Goal: Task Accomplishment & Management: Manage account settings

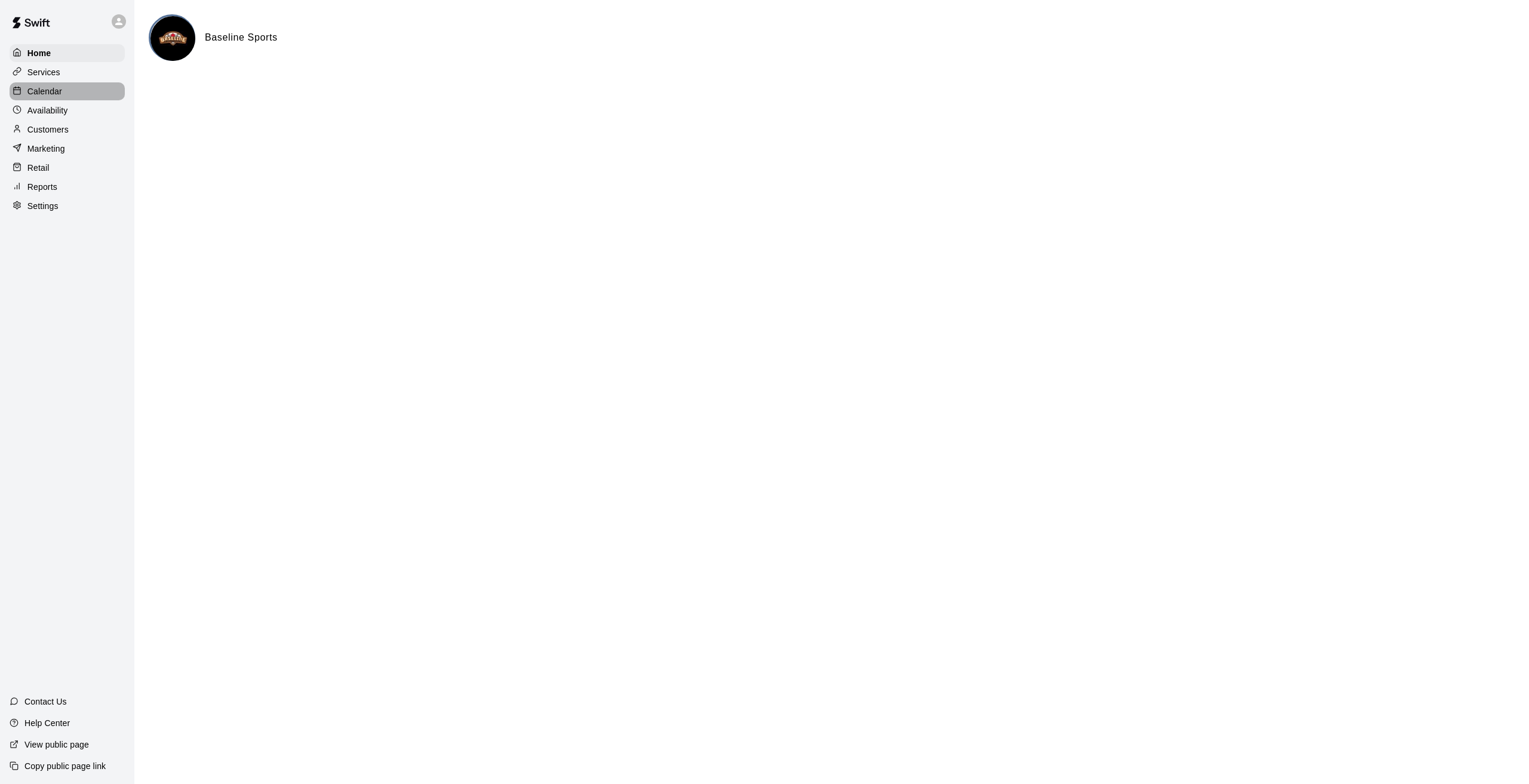
click at [73, 98] on div "Calendar" at bounding box center [67, 91] width 116 height 18
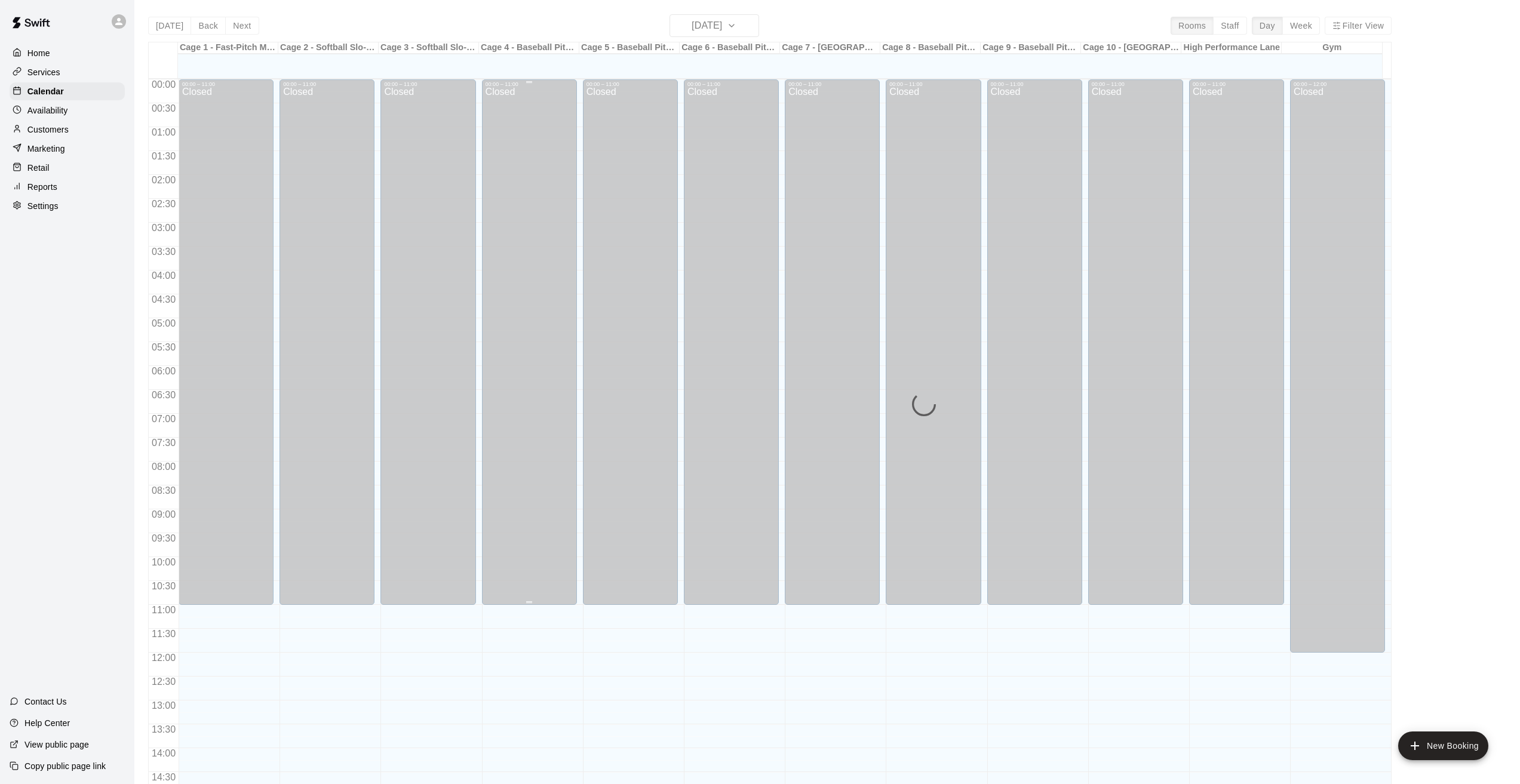
scroll to position [392, 0]
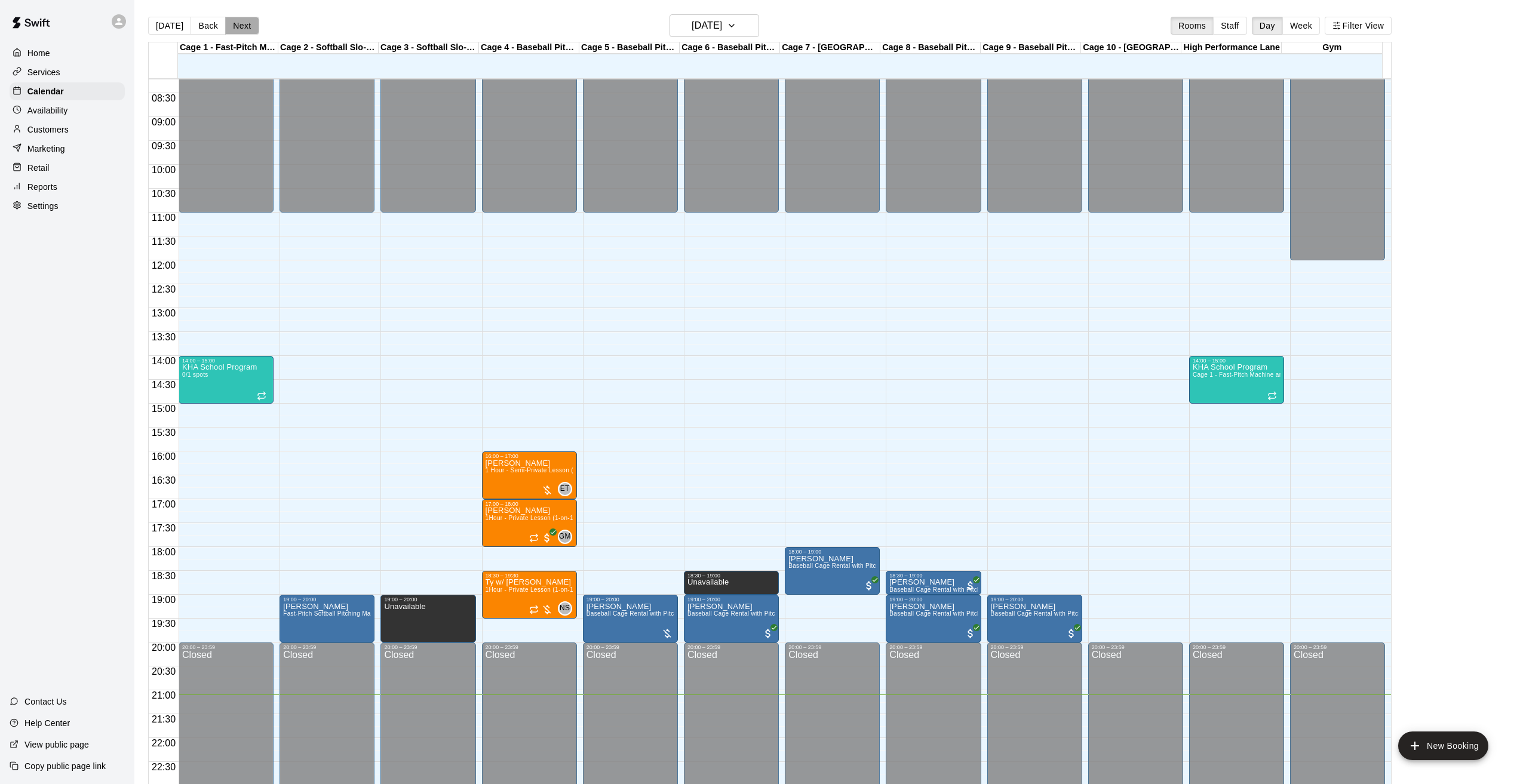
click at [242, 26] on button "Next" at bounding box center [242, 26] width 33 height 18
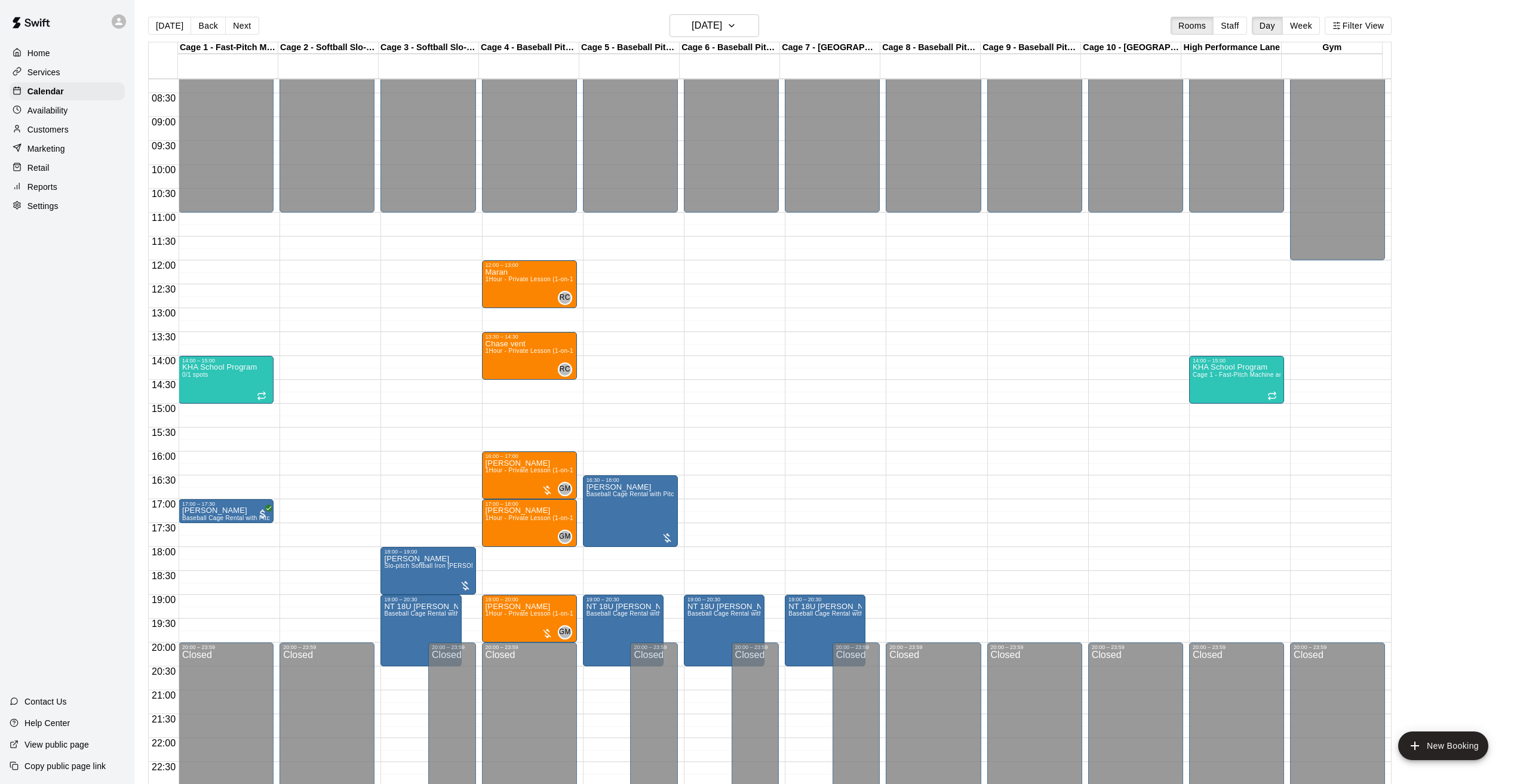
click at [69, 138] on div "Customers" at bounding box center [67, 129] width 116 height 18
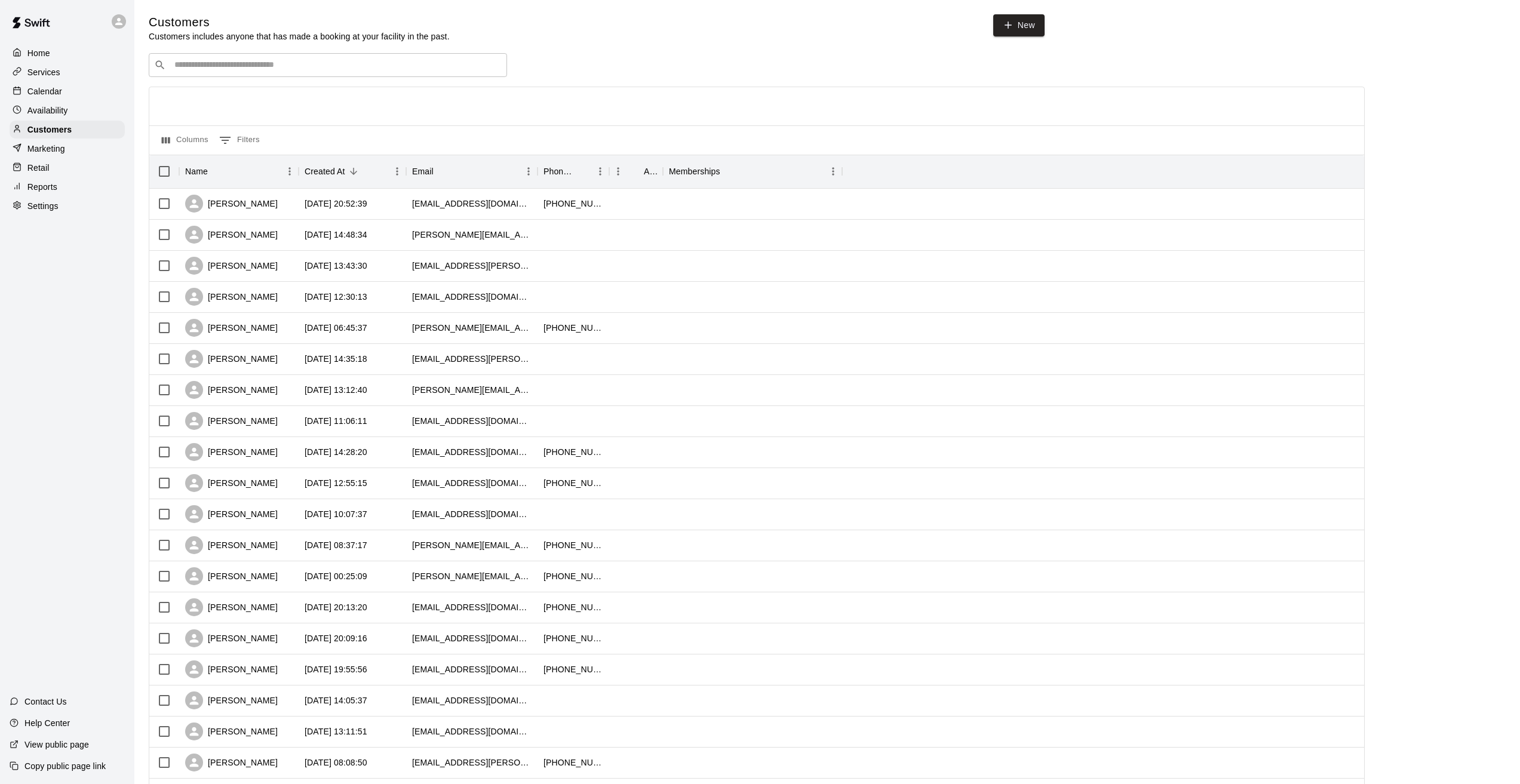
click at [370, 80] on div "​ ​ Columns 0 Filters Name Created At Email Phone Number Age Memberships [PERSO…" at bounding box center [757, 525] width 1215 height 944
click at [369, 71] on input "Search customers by name or email" at bounding box center [336, 64] width 331 height 12
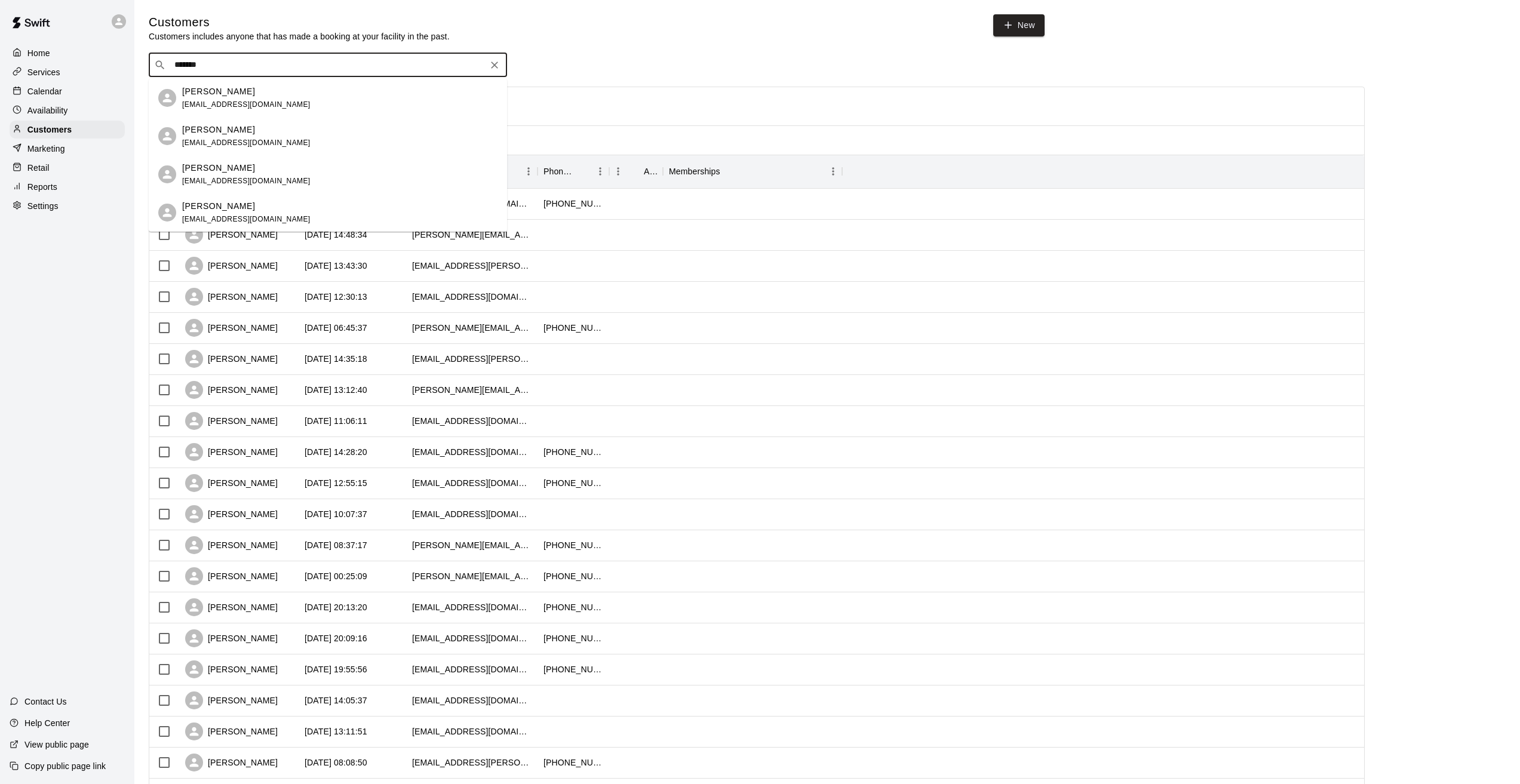
type input "********"
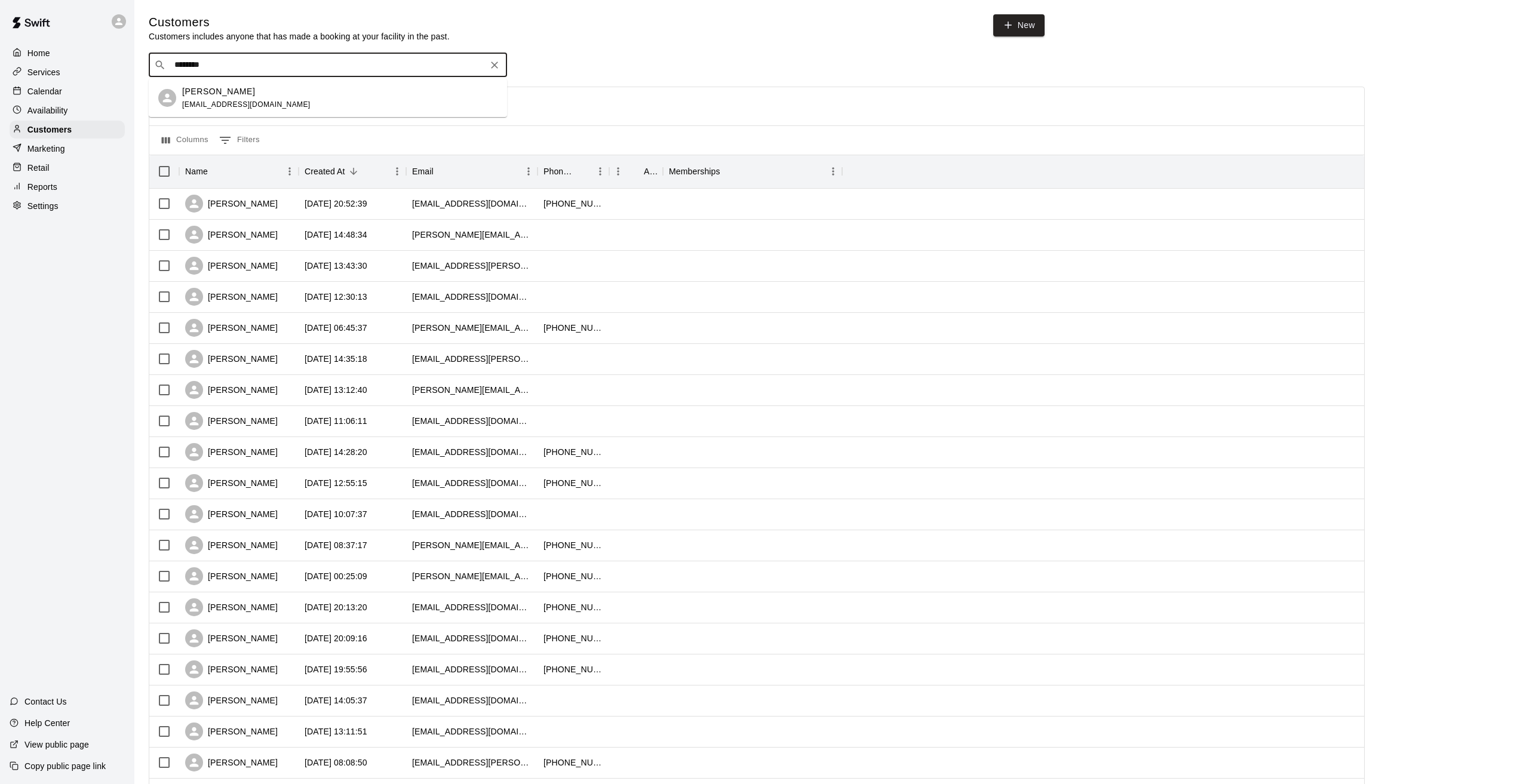
click at [375, 90] on div "[PERSON_NAME] [EMAIL_ADDRESS][DOMAIN_NAME]" at bounding box center [340, 98] width 316 height 26
